Goal: Task Accomplishment & Management: Use online tool/utility

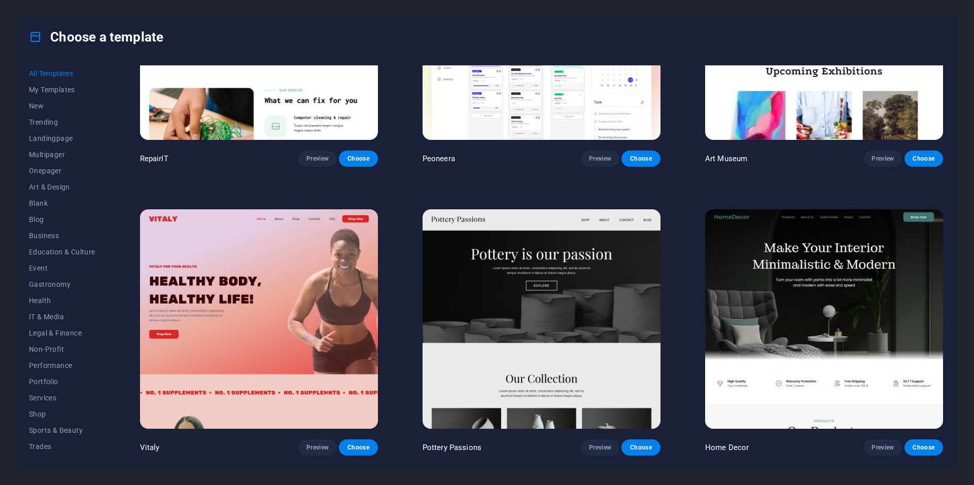
scroll to position [436, 0]
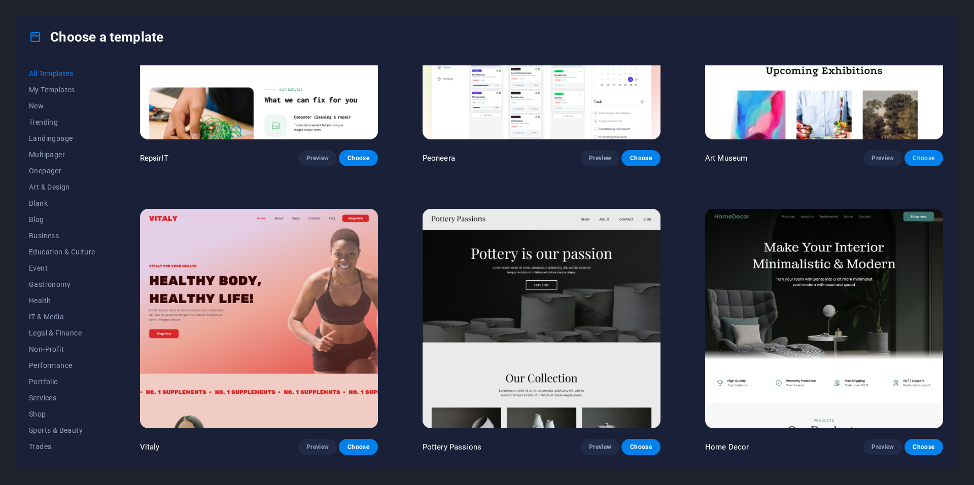
click at [916, 156] on span "Choose" at bounding box center [923, 158] width 22 height 8
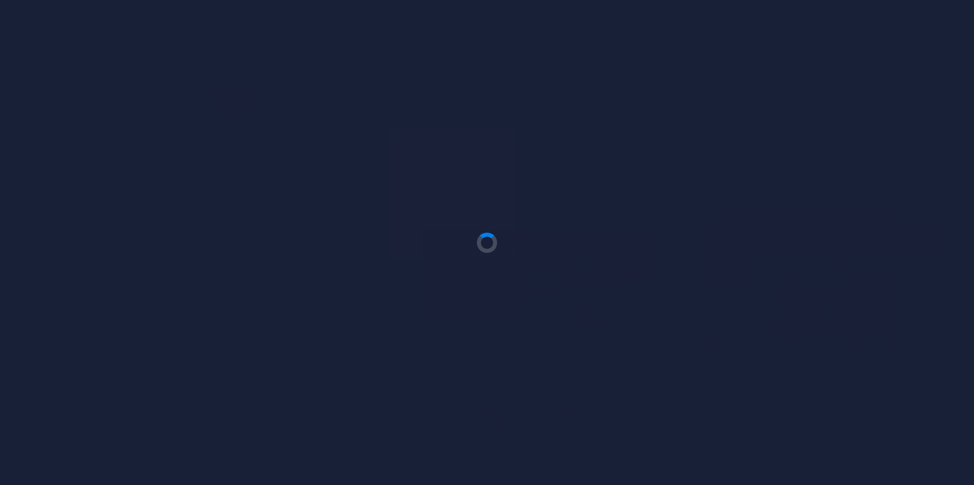
click at [623, 182] on div at bounding box center [487, 242] width 974 height 485
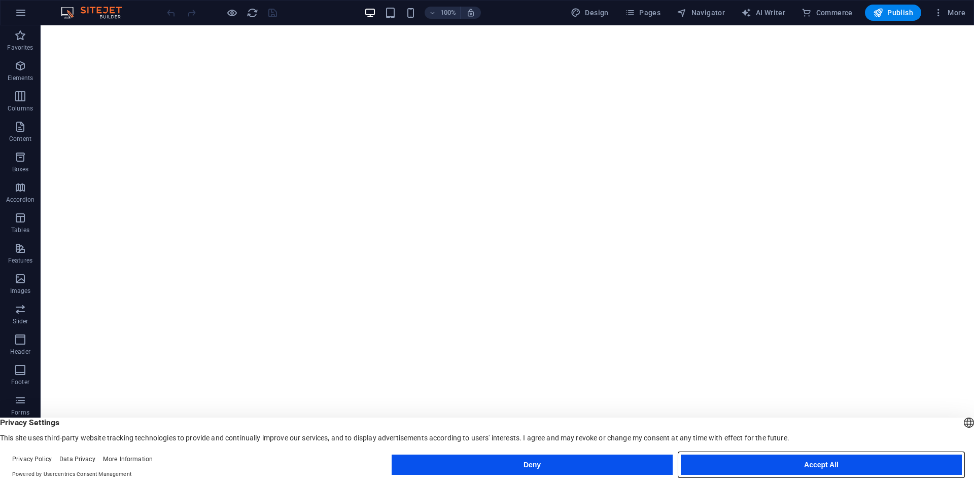
click at [733, 463] on button "Accept All" at bounding box center [820, 465] width 281 height 20
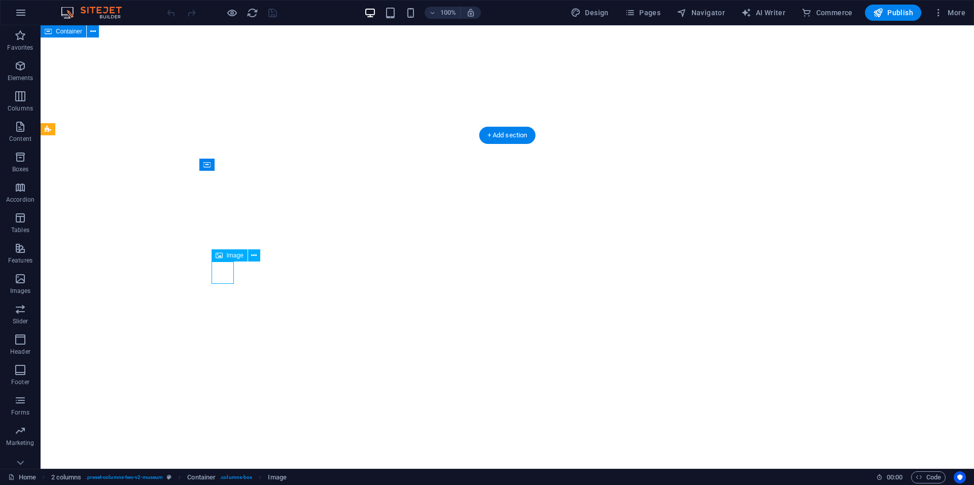
select select "px"
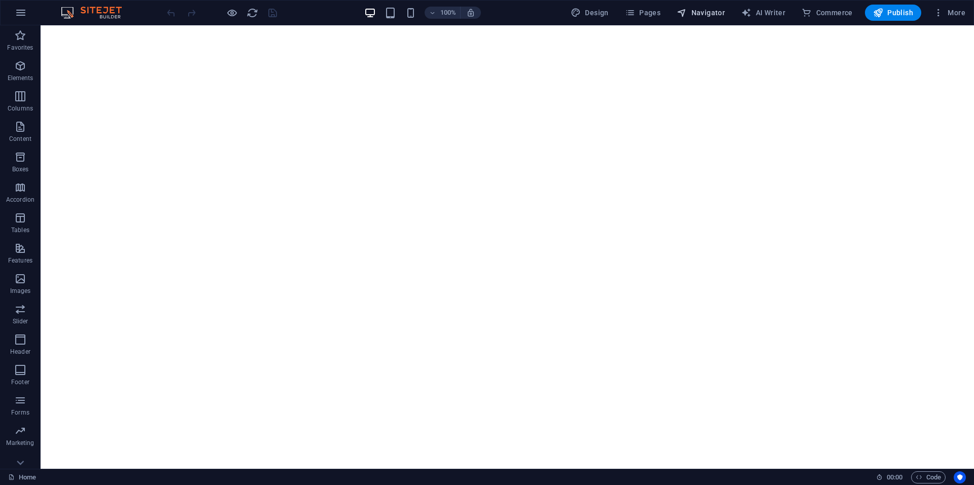
click at [707, 12] on span "Navigator" at bounding box center [700, 13] width 48 height 10
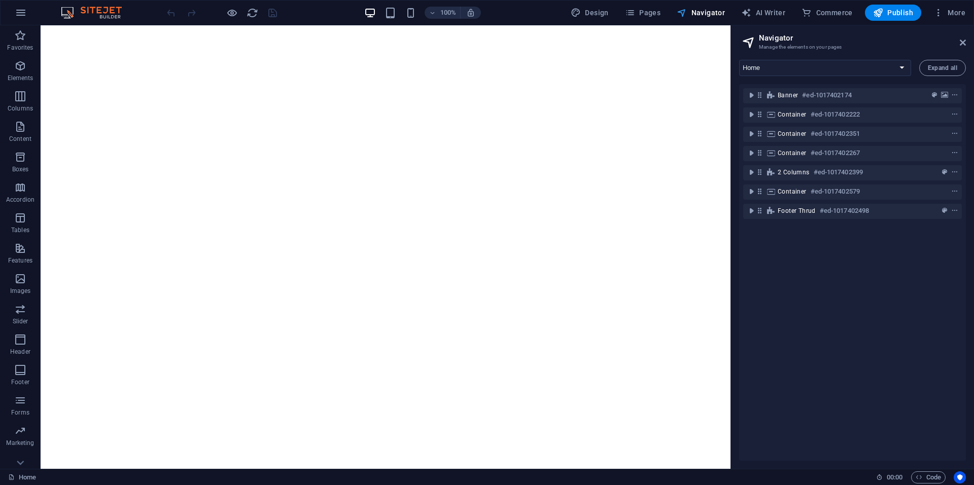
click at [710, 9] on span "Navigator" at bounding box center [700, 13] width 48 height 10
click at [956, 36] on h2 "Navigator" at bounding box center [862, 37] width 207 height 9
drag, startPoint x: 956, startPoint y: 36, endPoint x: 966, endPoint y: 43, distance: 12.1
click at [966, 43] on aside "Navigator Manage the elements on your pages Home About Us Exhibitions Events Co…" at bounding box center [851, 247] width 243 height 444
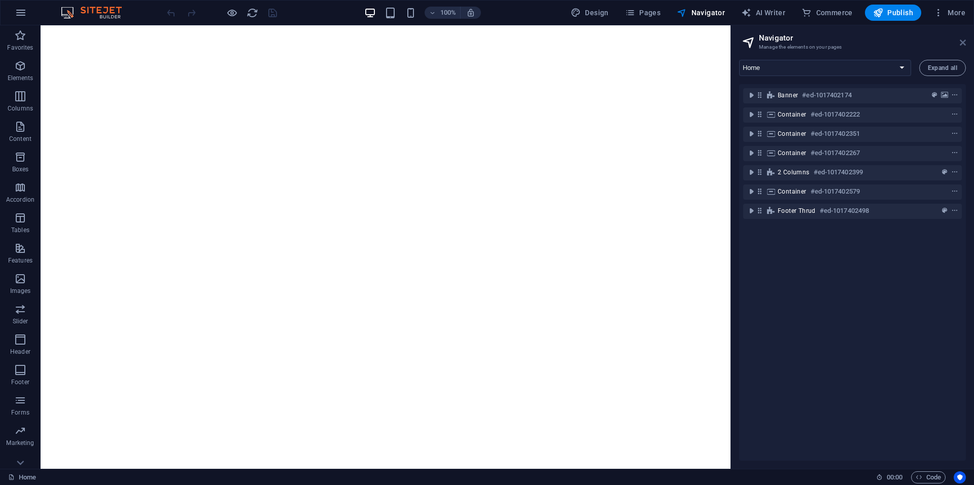
click at [963, 41] on icon at bounding box center [962, 43] width 6 height 8
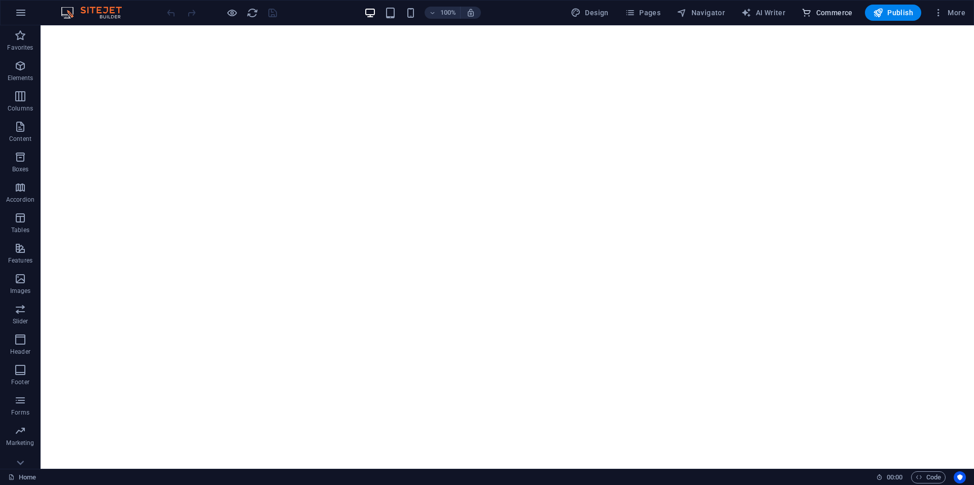
click at [837, 16] on span "Commerce" at bounding box center [826, 13] width 51 height 10
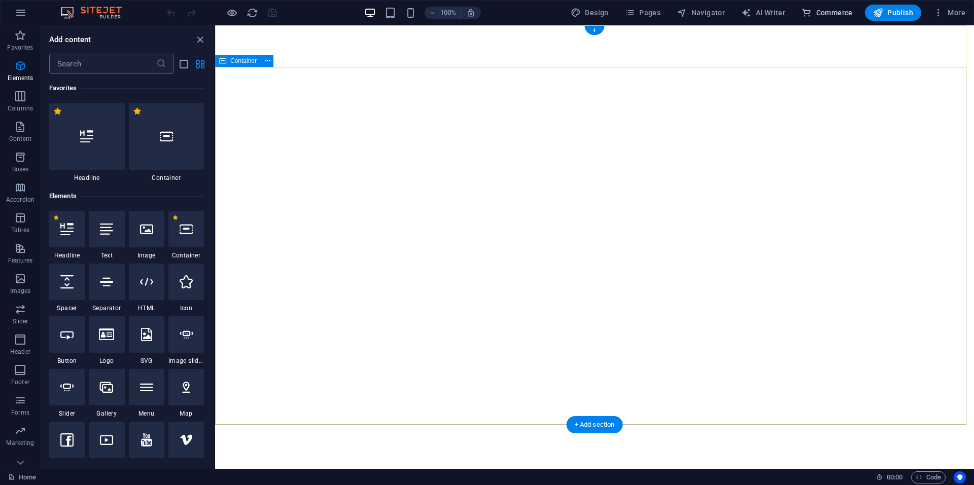
scroll to position [9772, 0]
